Goal: Check status: Check status

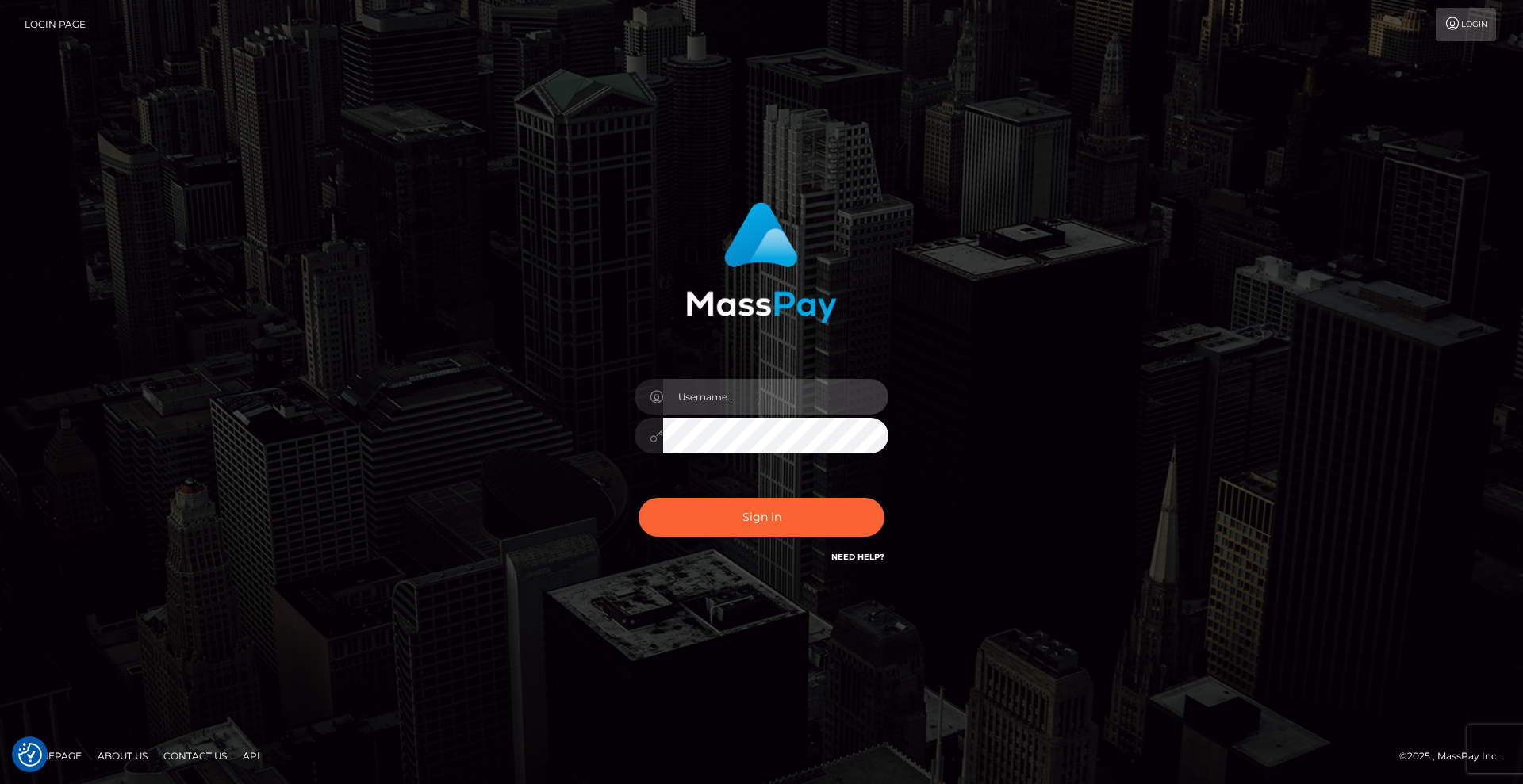
type input "[DEMOGRAPHIC_DATA]"
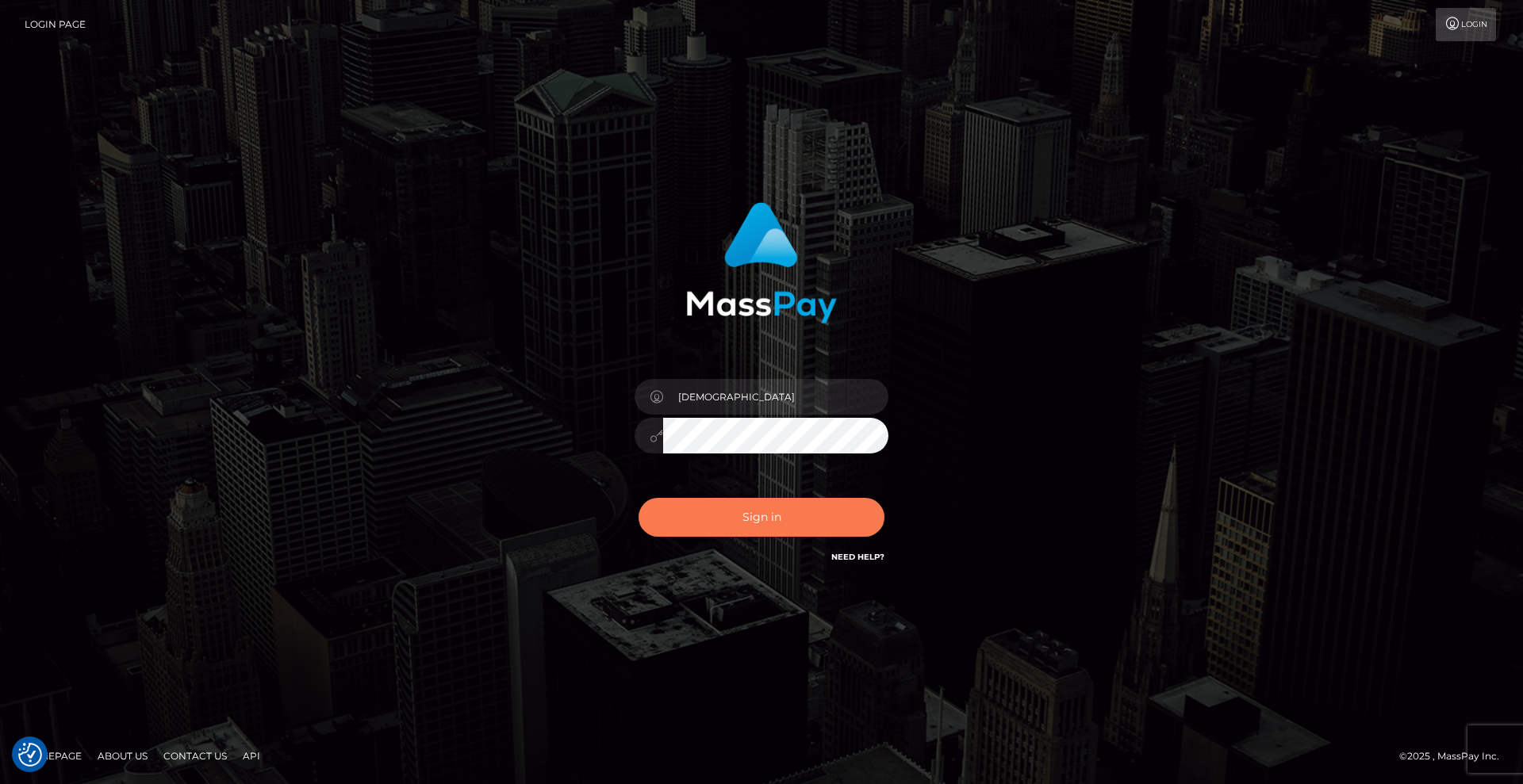
click at [810, 509] on button "Sign in" at bounding box center [761, 517] width 246 height 39
type input "[DEMOGRAPHIC_DATA]"
drag, startPoint x: 795, startPoint y: 511, endPoint x: 805, endPoint y: 510, distance: 10.0
click at [795, 511] on button "Sign in" at bounding box center [761, 517] width 246 height 39
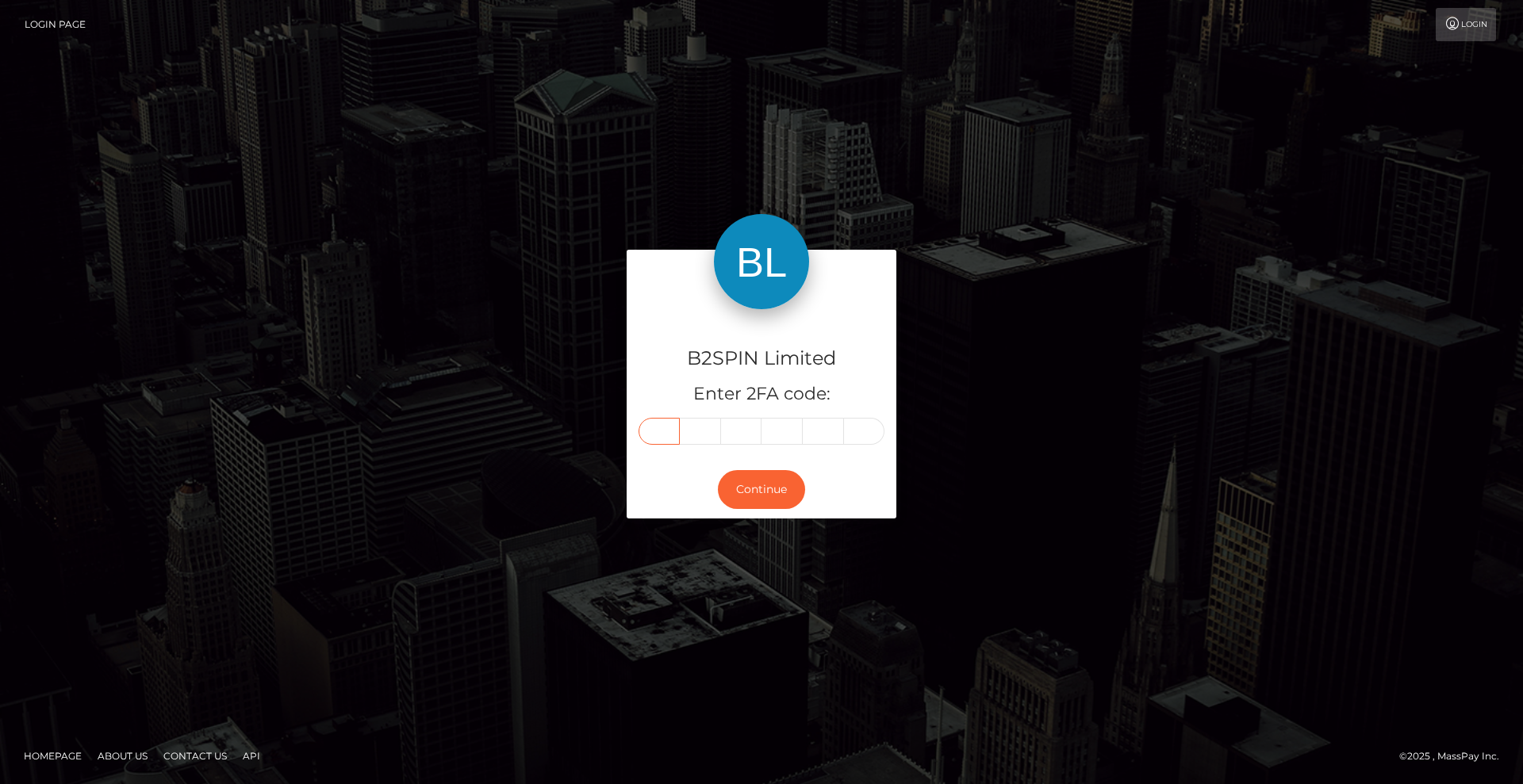
click at [658, 427] on input "text" at bounding box center [659, 431] width 42 height 27
type input "9"
type input "5"
type input "7"
type input "1"
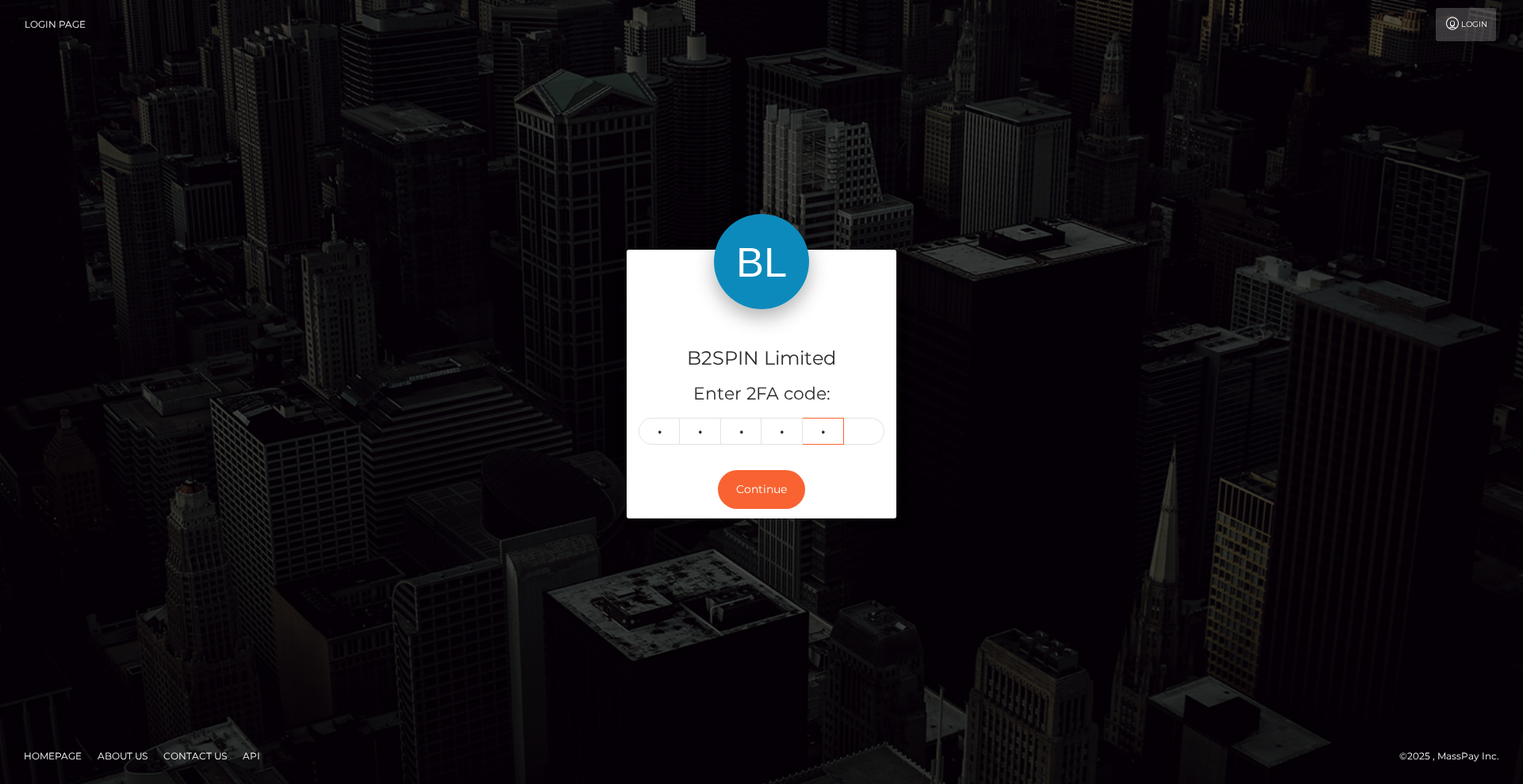
type input "7"
click at [771, 486] on button "Continue" at bounding box center [761, 489] width 87 height 39
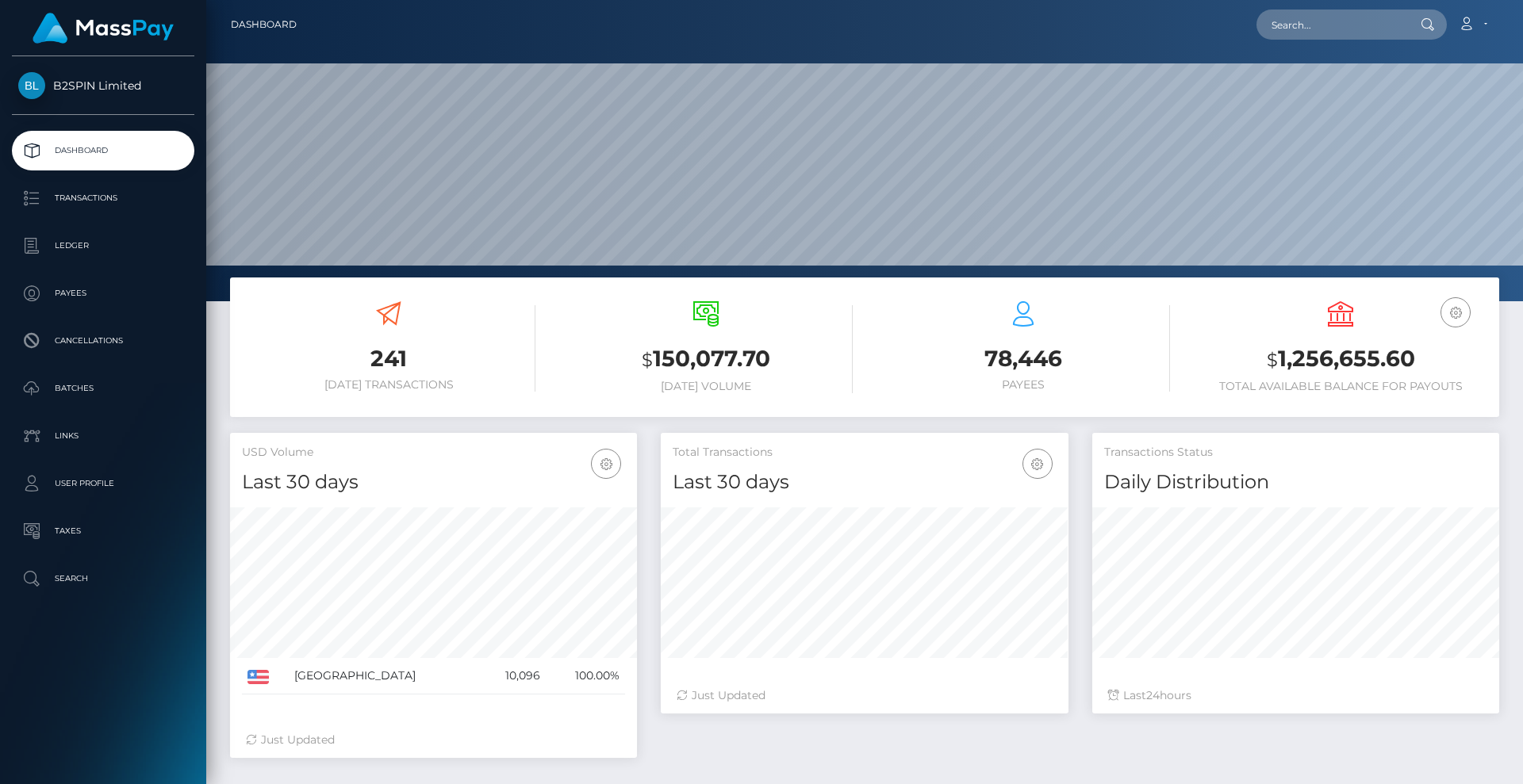
scroll to position [281, 408]
drag, startPoint x: 1426, startPoint y: 360, endPoint x: 1269, endPoint y: 363, distance: 157.0
click at [1269, 363] on h3 "$ 1,256,655.60" at bounding box center [1340, 360] width 294 height 33
copy h3 "$ 1,256,655.60"
